Goal: Entertainment & Leisure: Consume media (video, audio)

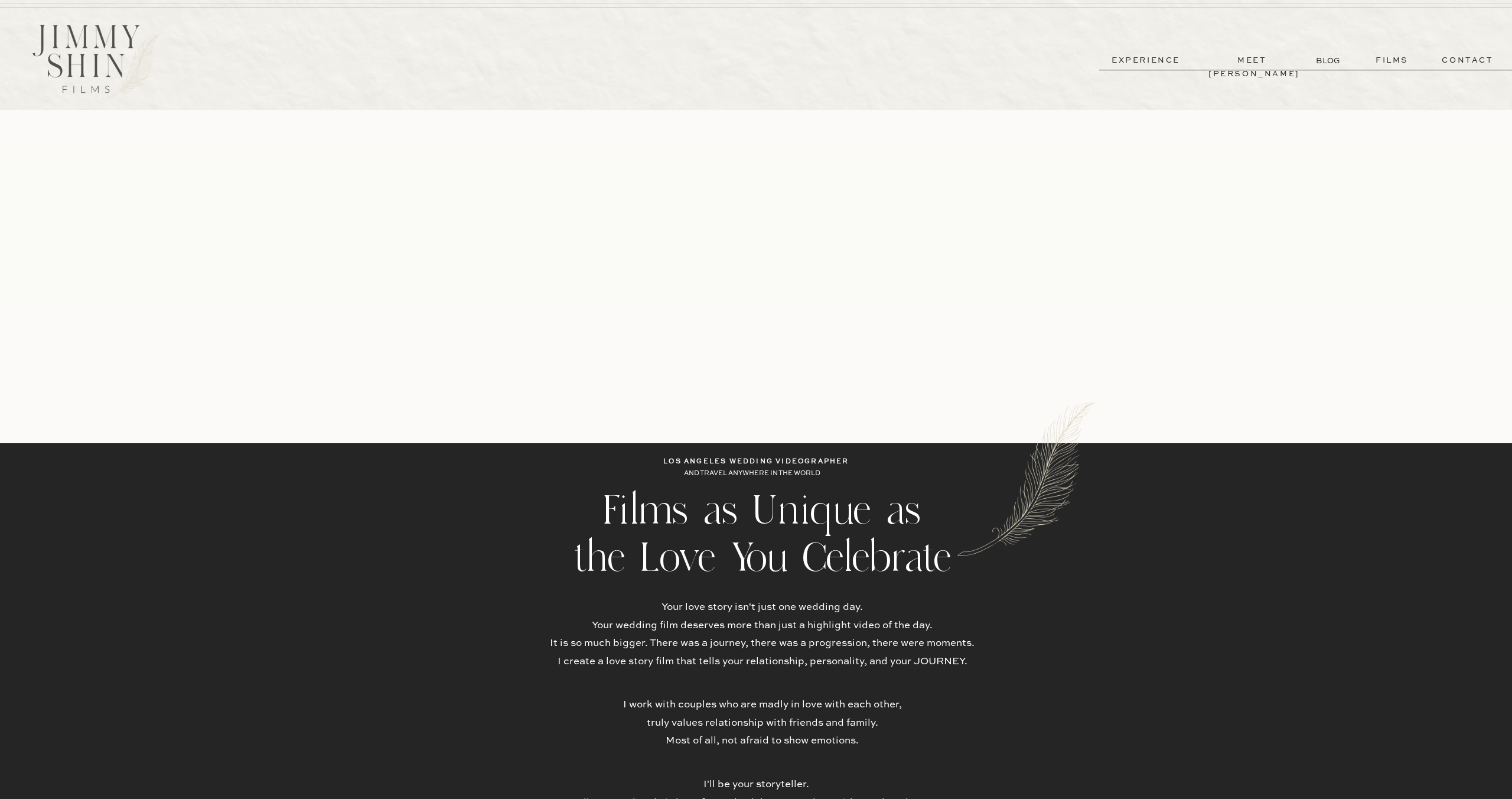
click at [1389, 62] on p "films" at bounding box center [1392, 60] width 58 height 13
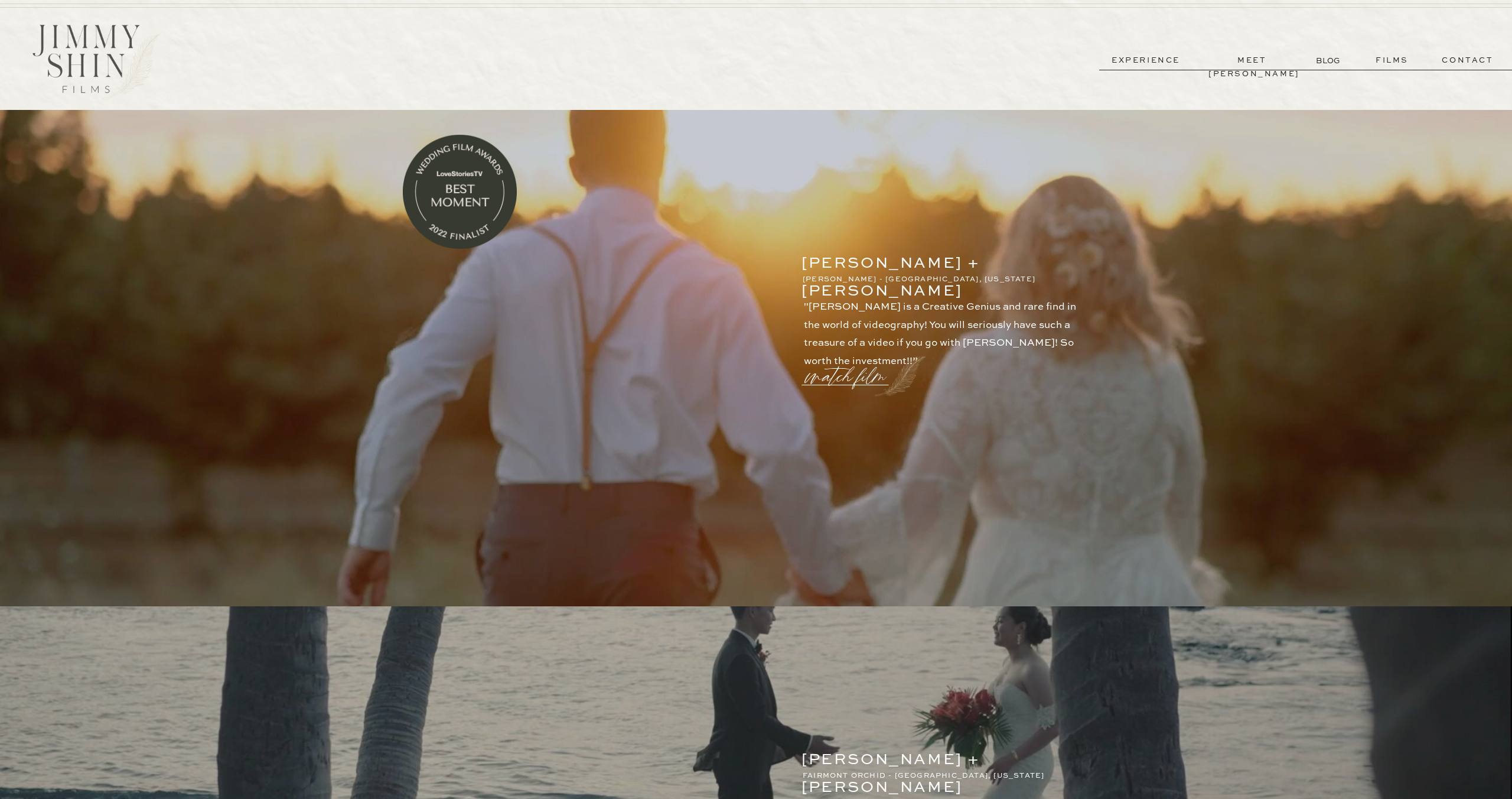
click at [850, 379] on p "watch film" at bounding box center [849, 369] width 85 height 45
click at [1037, 247] on icon at bounding box center [1038, 249] width 42 height 47
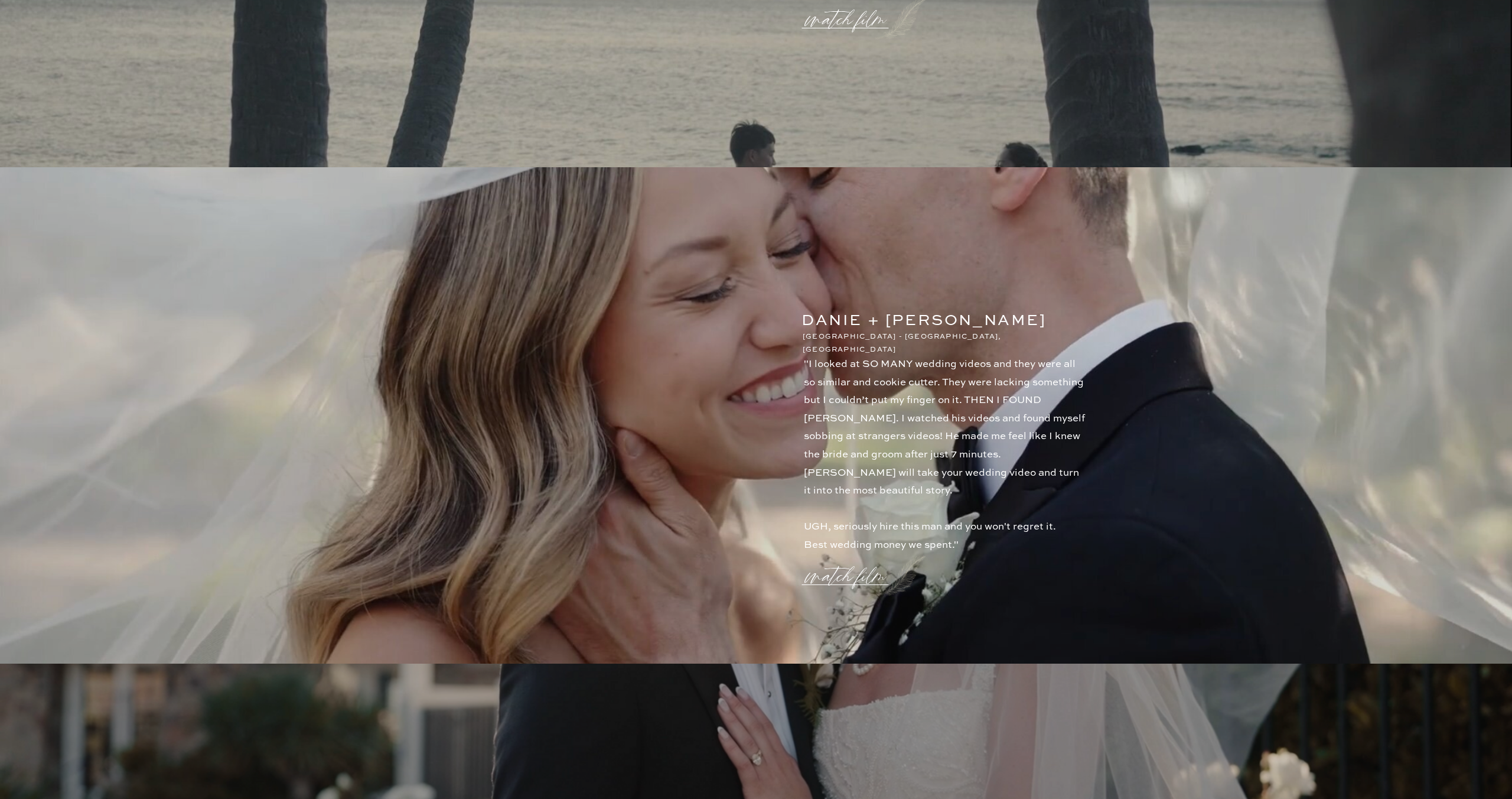
scroll to position [961, 0]
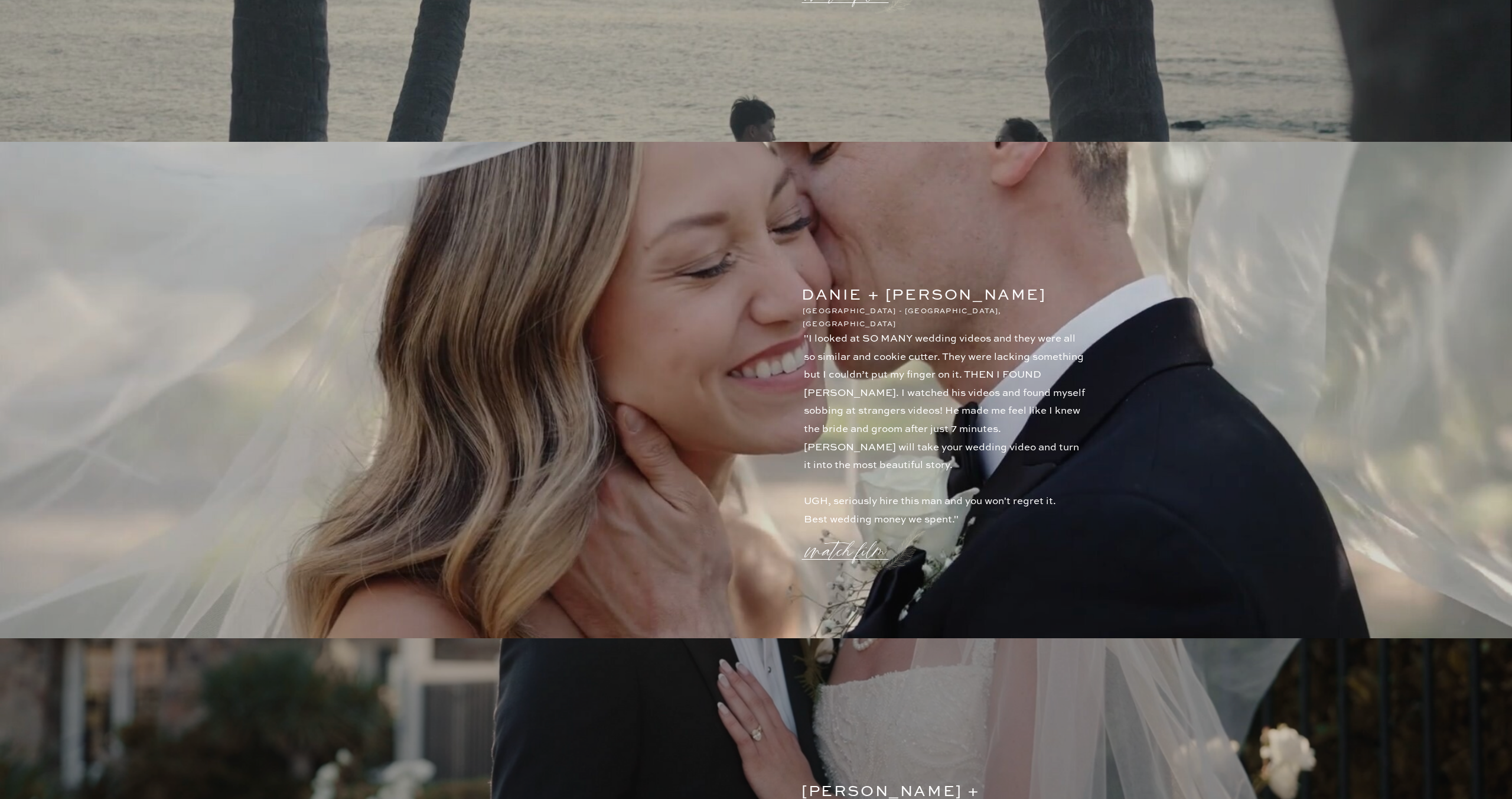
click at [856, 543] on p "watch film" at bounding box center [849, 543] width 85 height 45
click at [1029, 249] on icon at bounding box center [1038, 248] width 35 height 35
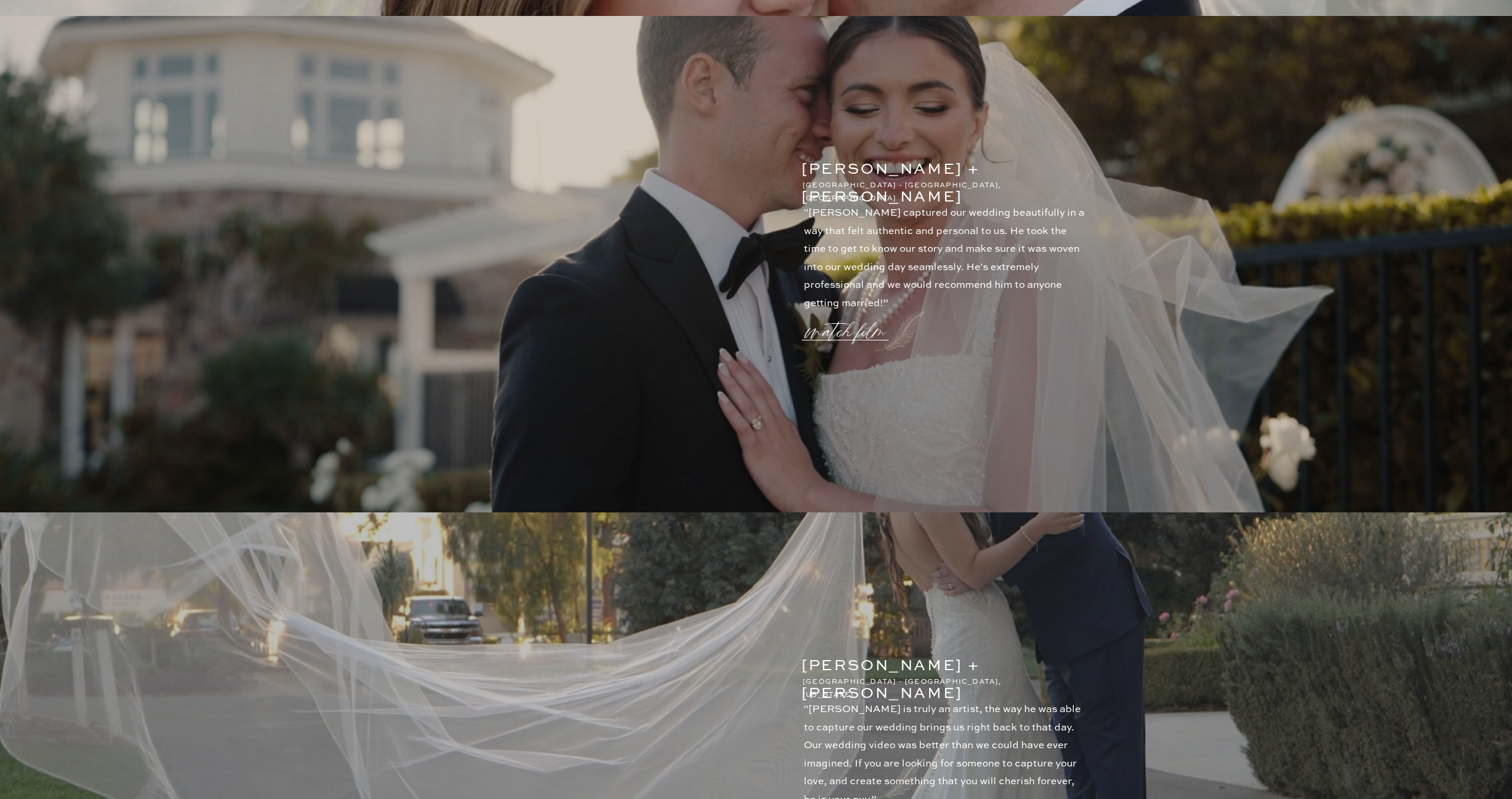
scroll to position [1584, 0]
click at [843, 339] on p "watch film" at bounding box center [849, 323] width 85 height 45
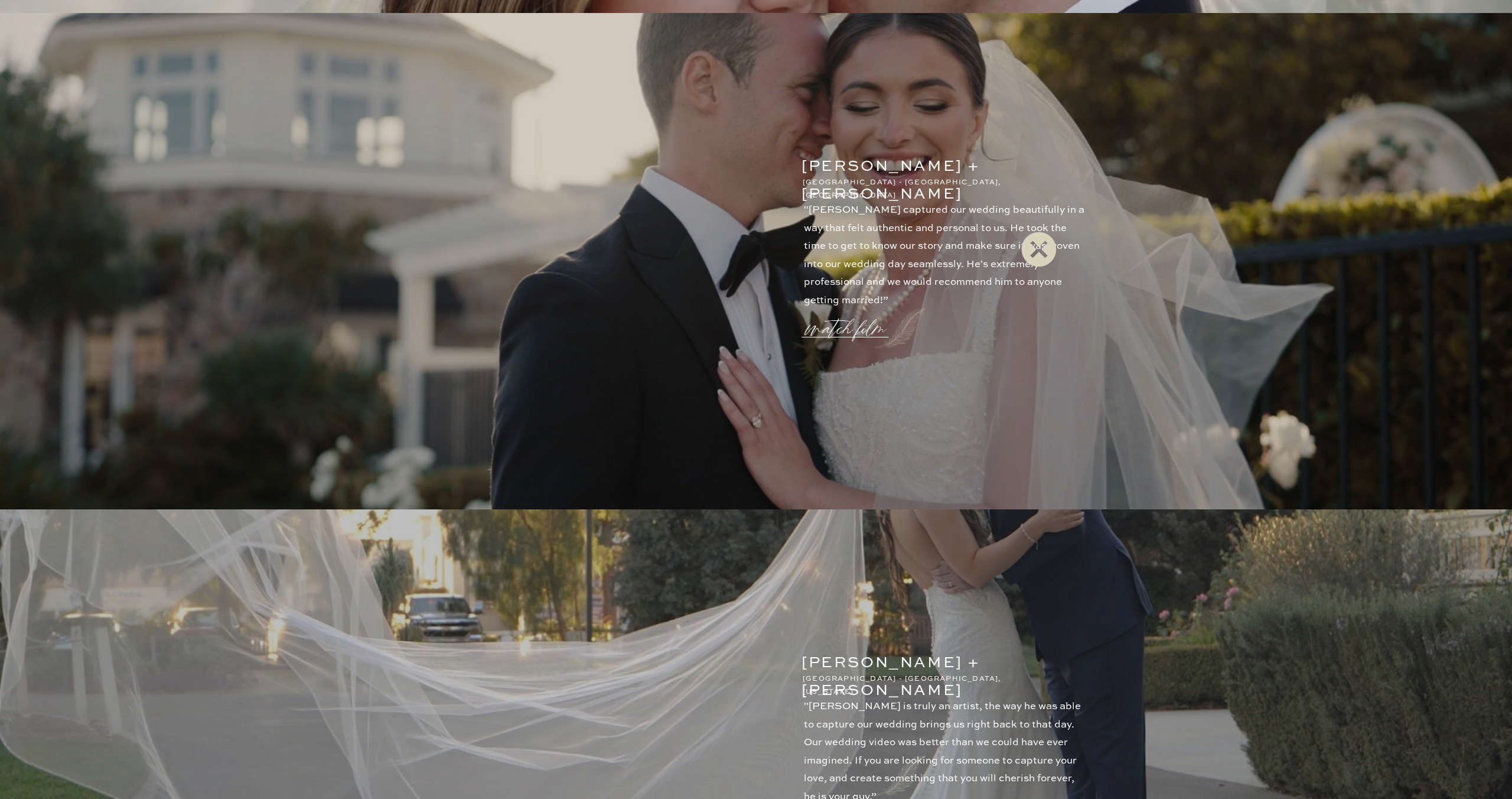
click at [1034, 250] on icon at bounding box center [1038, 248] width 35 height 35
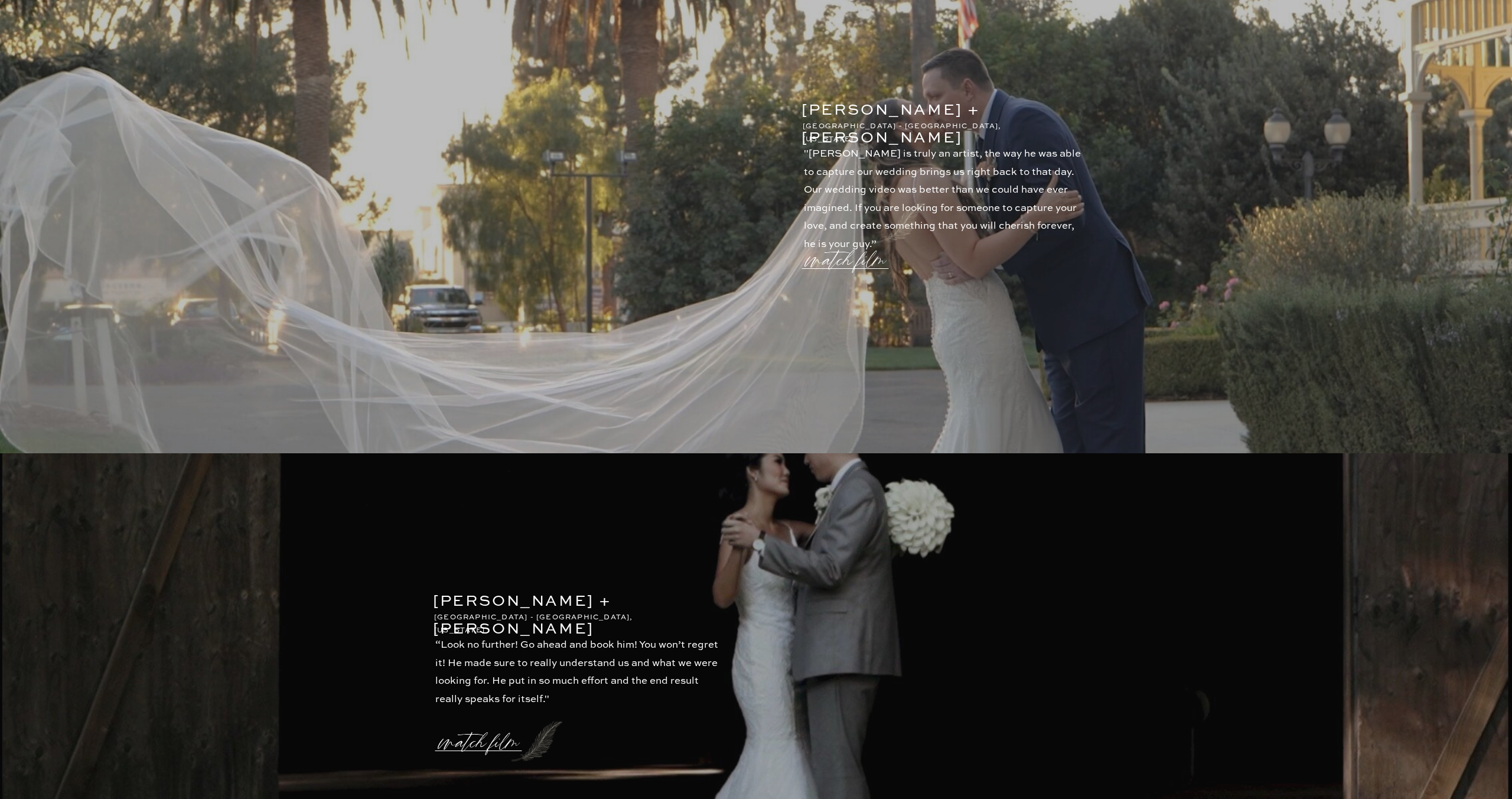
scroll to position [2507, 0]
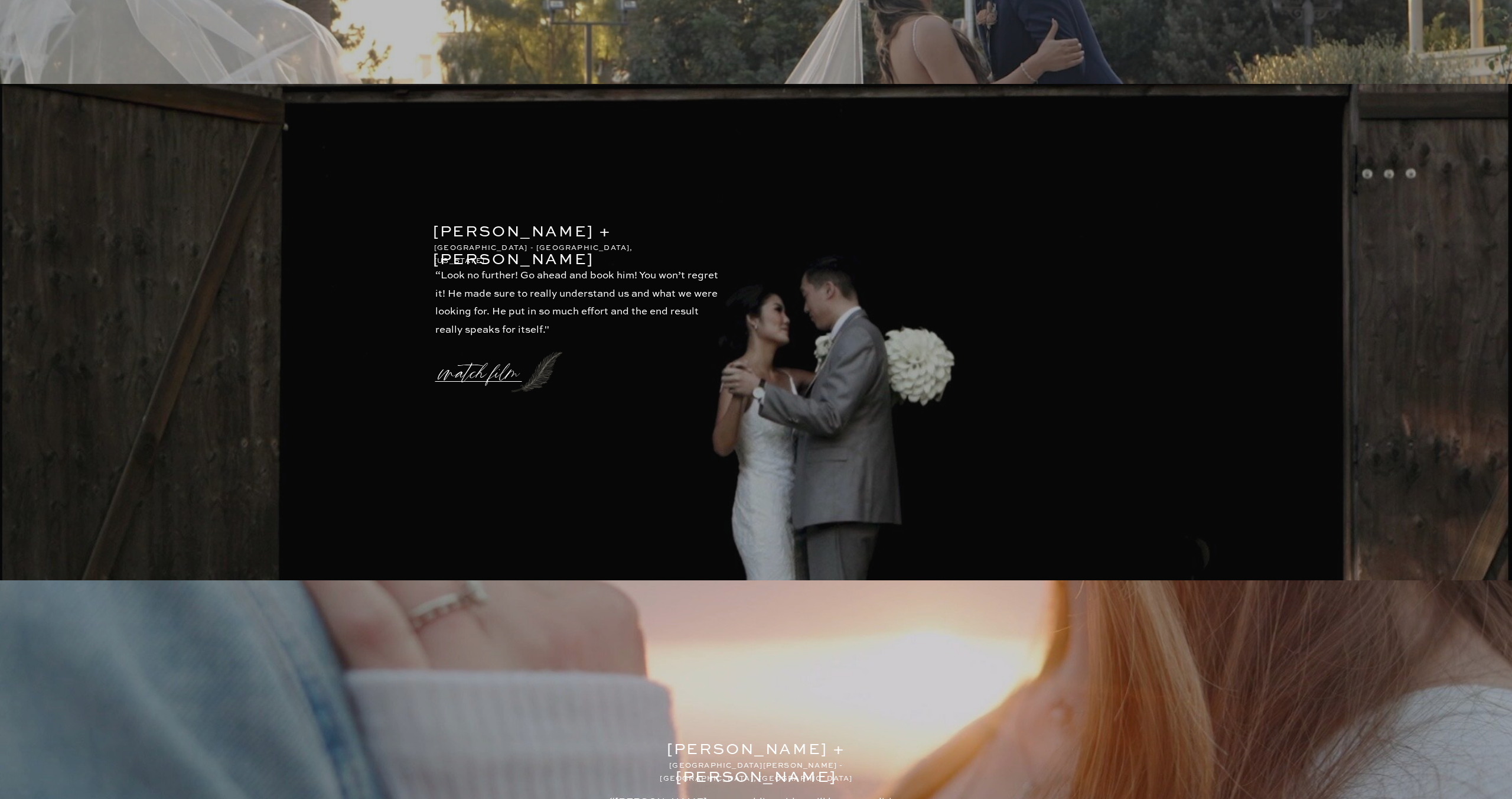
click at [504, 374] on p "watch film" at bounding box center [482, 366] width 85 height 45
click at [1031, 244] on icon at bounding box center [1038, 248] width 35 height 35
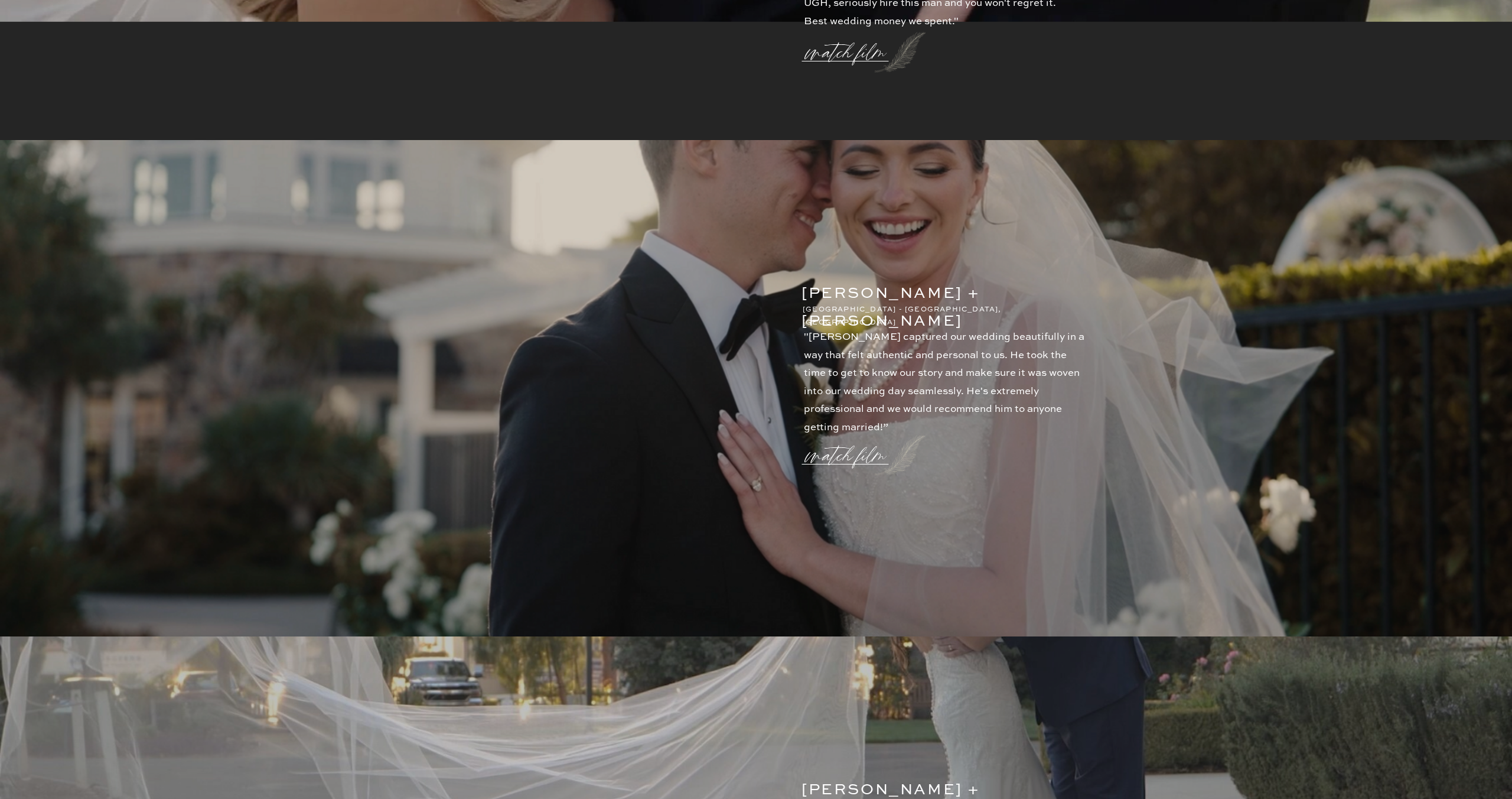
scroll to position [0, 0]
